Goal: Transaction & Acquisition: Purchase product/service

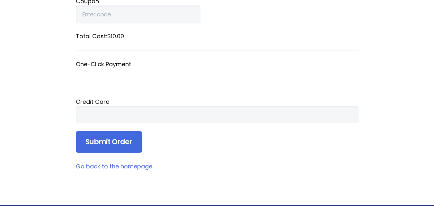
scroll to position [158, 0]
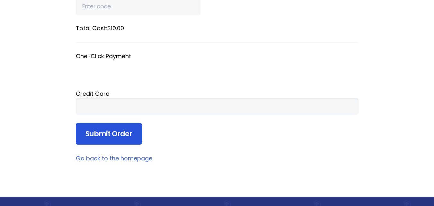
click at [112, 136] on input "Submit Order" at bounding box center [109, 134] width 66 height 22
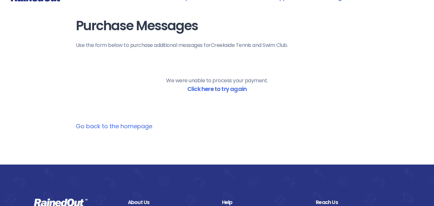
scroll to position [0, 0]
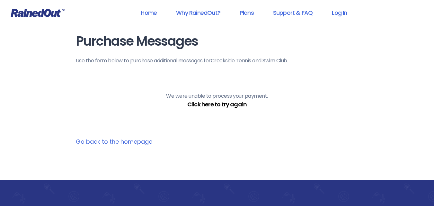
click at [221, 104] on link "Click here to try again" at bounding box center [216, 104] width 59 height 8
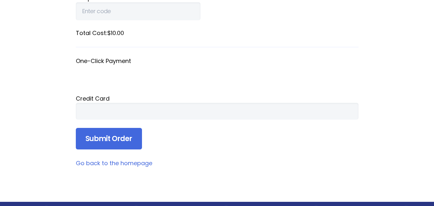
scroll to position [48, 0]
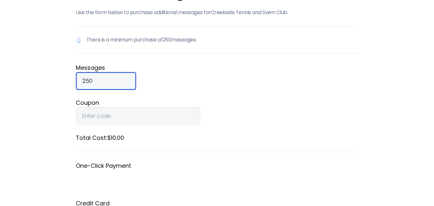
drag, startPoint x: 104, startPoint y: 84, endPoint x: 43, endPoint y: 76, distance: 61.6
click at [43, 76] on div "Home Why RainedOut? Plans Support & FAQ Log In Purchase Messages Use the form b…" at bounding box center [217, 196] width 434 height 488
drag, startPoint x: 101, startPoint y: 80, endPoint x: 61, endPoint y: 79, distance: 39.9
click at [61, 79] on div "Home Why RainedOut? Plans Support & FAQ Log In Purchase Messages Use the form b…" at bounding box center [217, 196] width 434 height 488
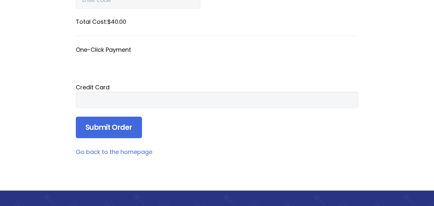
scroll to position [163, 0]
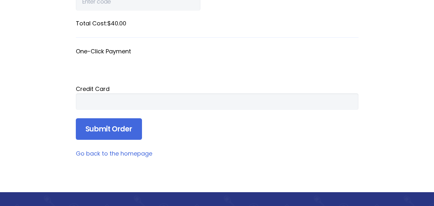
type input "1000"
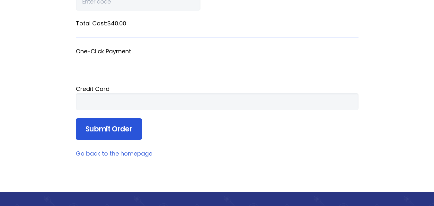
click at [96, 132] on input "Submit Order" at bounding box center [109, 129] width 66 height 22
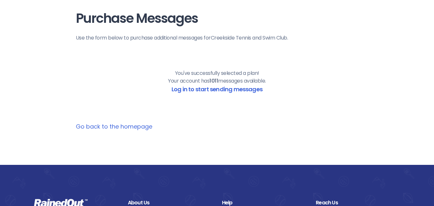
scroll to position [11, 0]
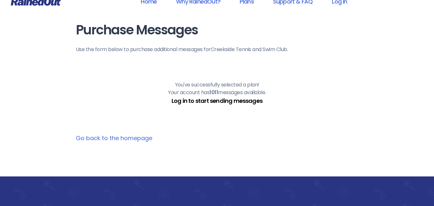
click at [233, 103] on link "Log in to start sending messages" at bounding box center [217, 101] width 91 height 8
